Goal: Task Accomplishment & Management: Manage account settings

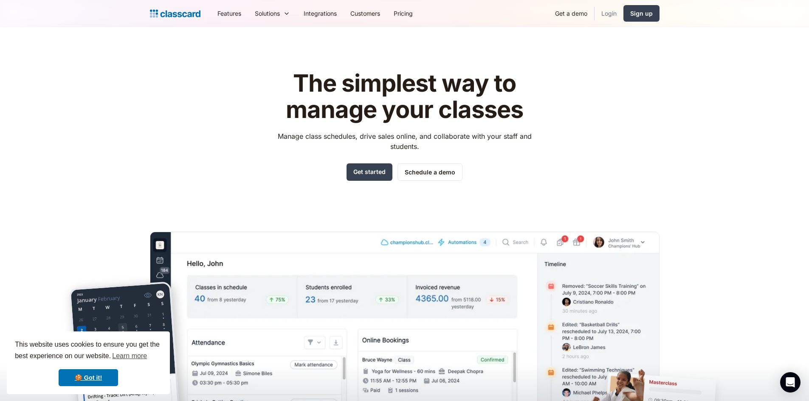
click at [609, 15] on link "Login" at bounding box center [608, 13] width 29 height 19
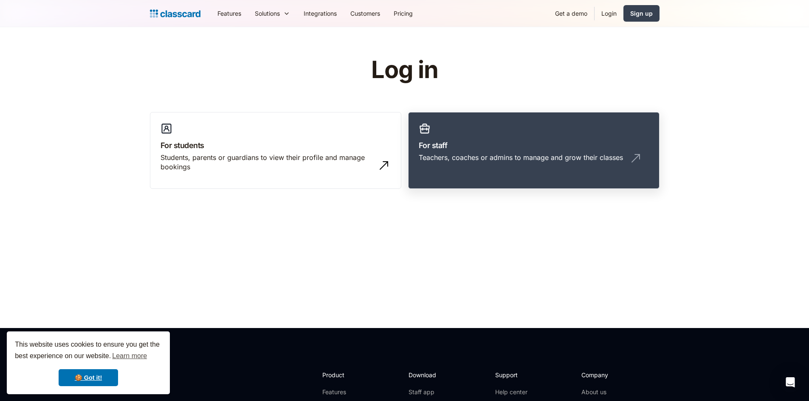
click at [457, 147] on h3 "For staff" at bounding box center [533, 145] width 230 height 11
